Goal: Navigation & Orientation: Find specific page/section

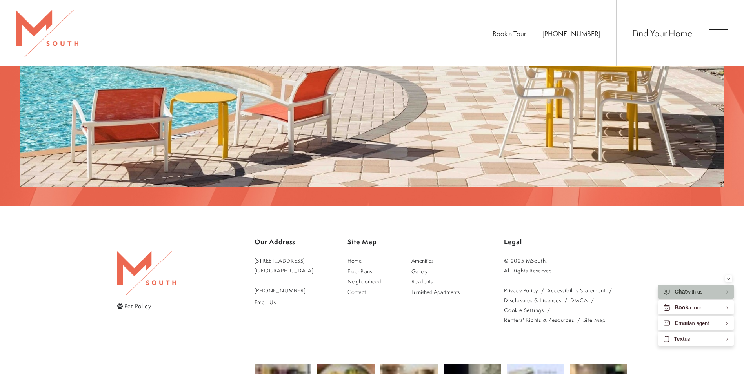
scroll to position [1333, 0]
click at [369, 267] on span "Floor Plans" at bounding box center [359, 270] width 24 height 7
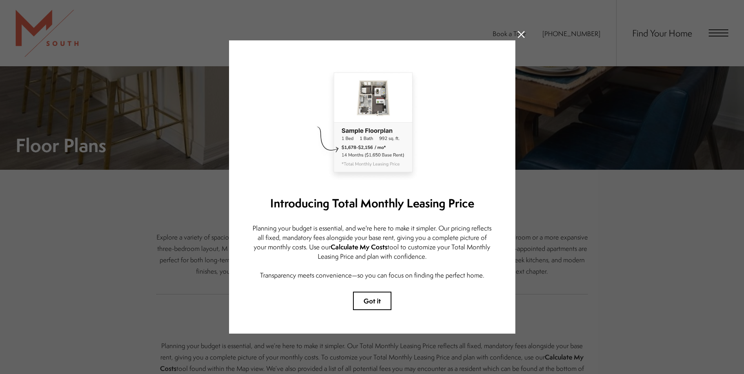
scroll to position [196, 0]
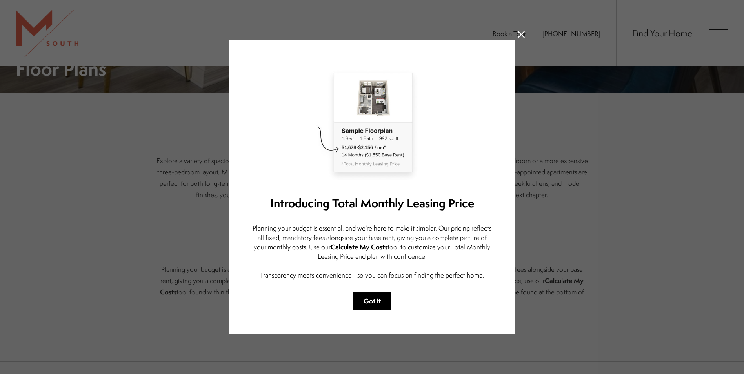
click at [378, 301] on button "Got it" at bounding box center [372, 301] width 38 height 18
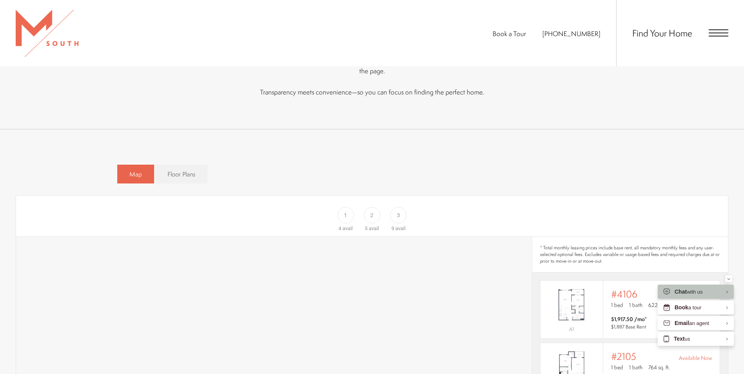
scroll to position [431, 0]
click at [178, 167] on span "Floor Plans" at bounding box center [181, 171] width 28 height 9
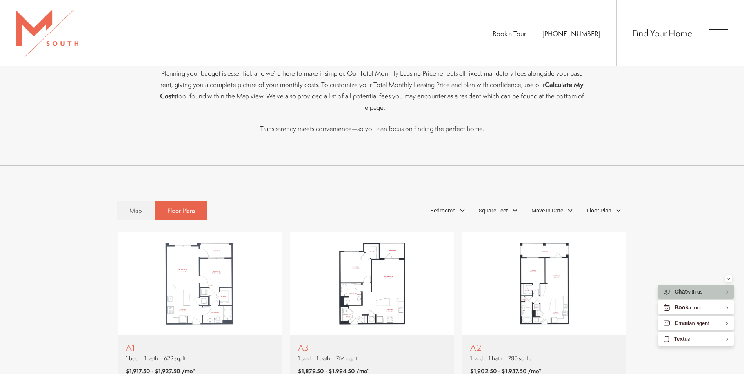
scroll to position [157, 0]
